Goal: Find specific fact: Find contact information

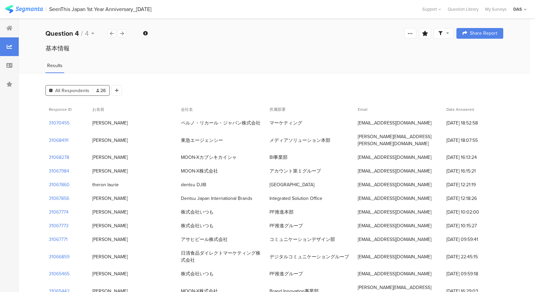
drag, startPoint x: 355, startPoint y: 123, endPoint x: 410, endPoint y: 124, distance: 55.1
click at [410, 124] on div "[EMAIL_ADDRESS][DOMAIN_NAME]" at bounding box center [398, 123] width 89 height 14
click at [342, 119] on div "マーケティング" at bounding box center [310, 123] width 89 height 14
drag, startPoint x: 303, startPoint y: 123, endPoint x: 271, endPoint y: 123, distance: 32.1
click at [271, 123] on div "マーケティング" at bounding box center [310, 123] width 89 height 14
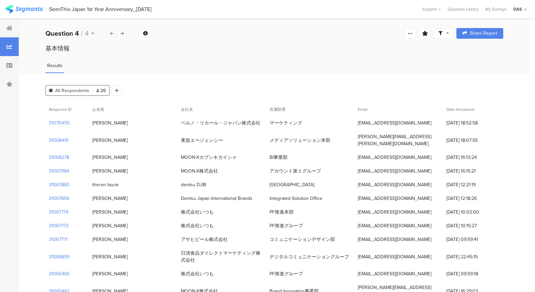
click at [292, 58] on div "基本情報" at bounding box center [274, 54] width 511 height 21
